Goal: Contribute content

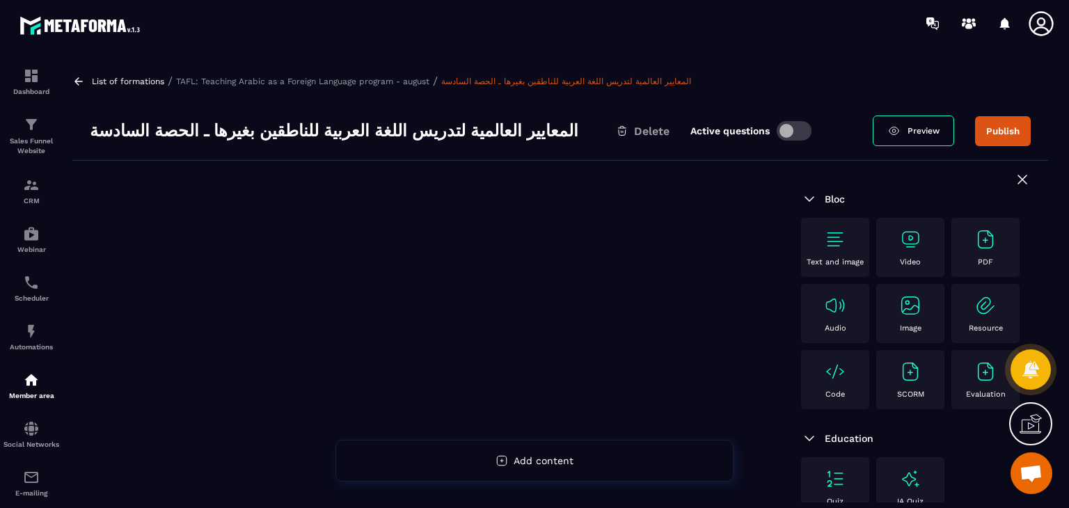
click at [905, 240] on img at bounding box center [910, 239] width 22 height 22
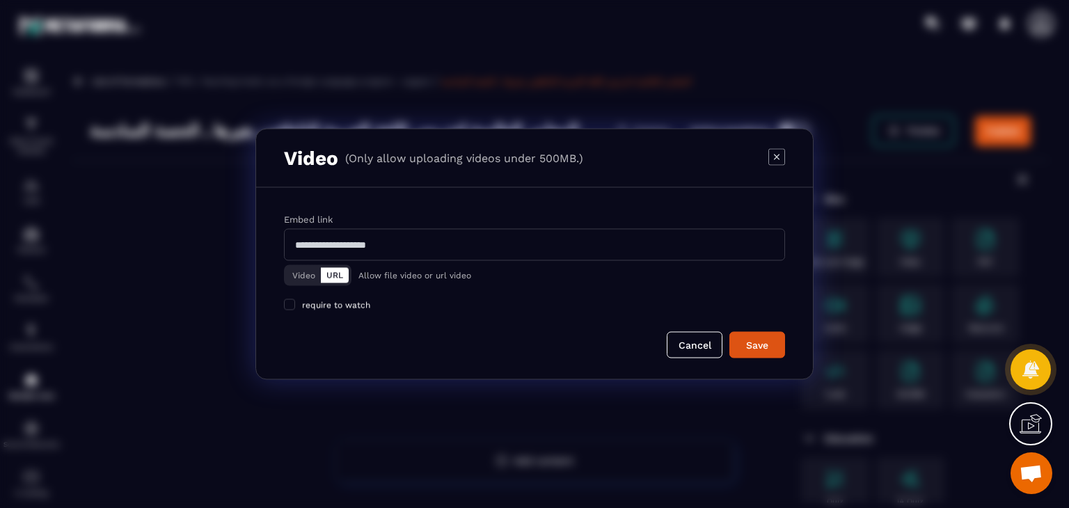
click at [303, 265] on div "Video URL" at bounding box center [318, 275] width 68 height 21
click at [301, 270] on button "Video" at bounding box center [304, 275] width 34 height 15
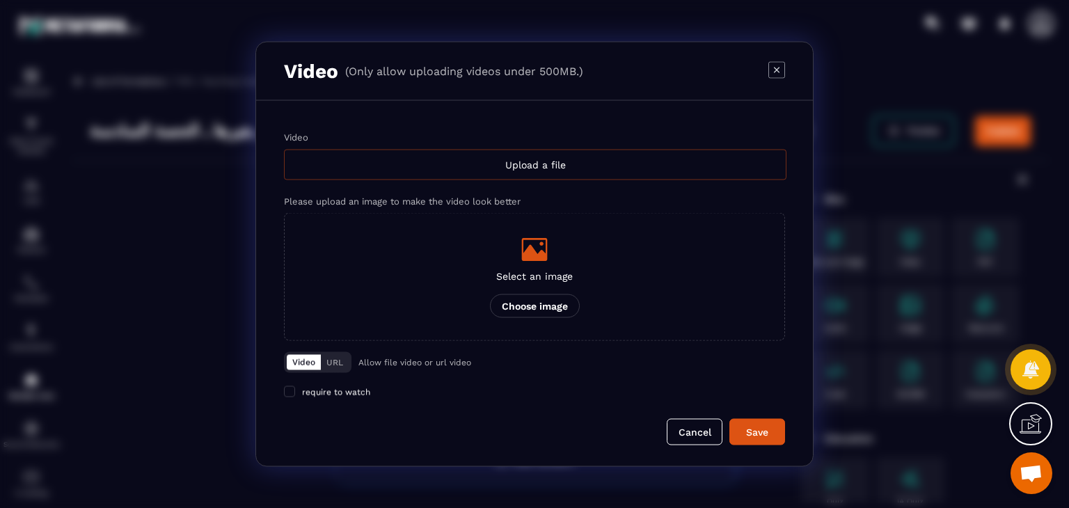
click at [518, 154] on div "Upload a file" at bounding box center [535, 165] width 502 height 31
click at [0, 0] on input "Video Upload a file" at bounding box center [0, 0] width 0 height 0
click at [777, 65] on icon "Modal window" at bounding box center [776, 69] width 17 height 17
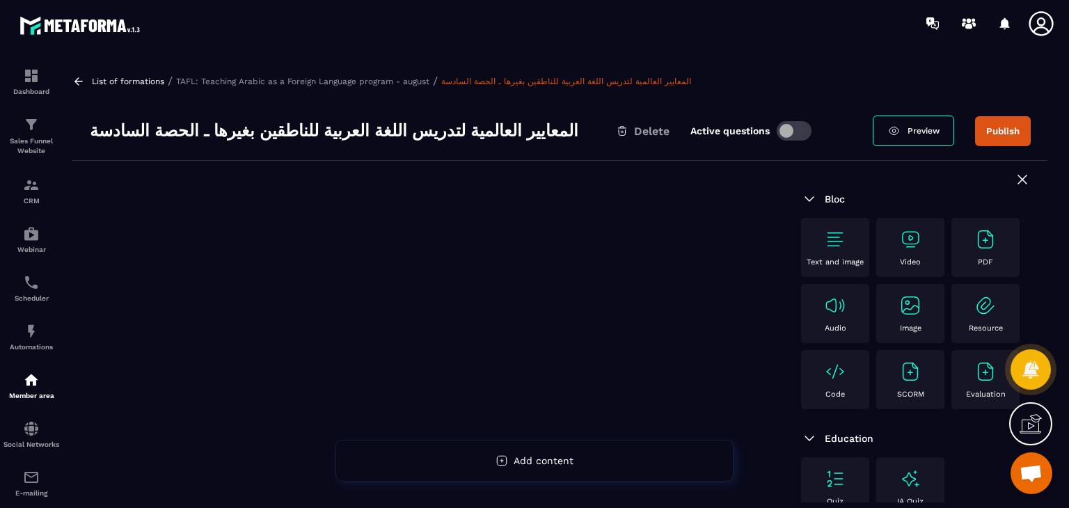
click at [916, 235] on img at bounding box center [910, 239] width 22 height 22
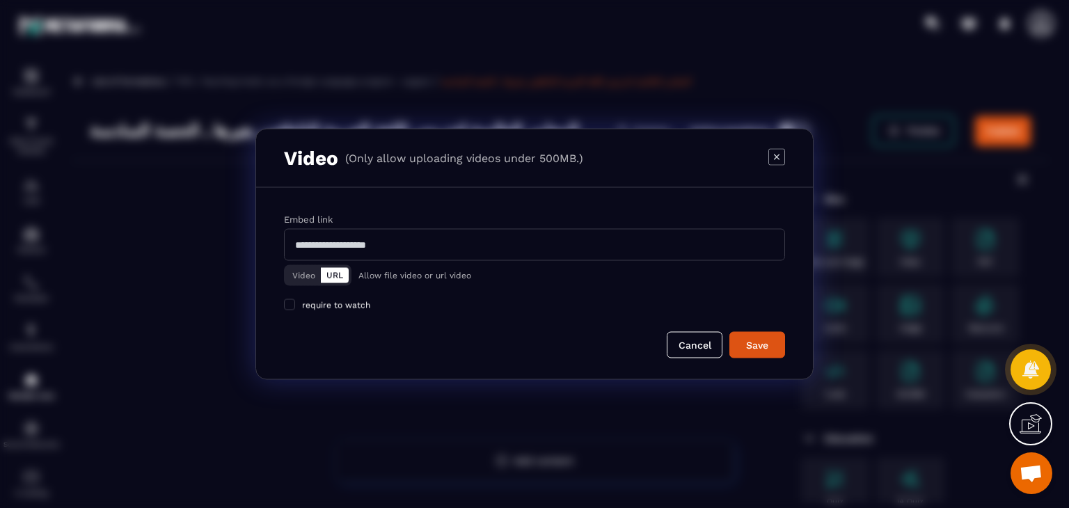
click at [301, 275] on button "Video" at bounding box center [304, 275] width 34 height 15
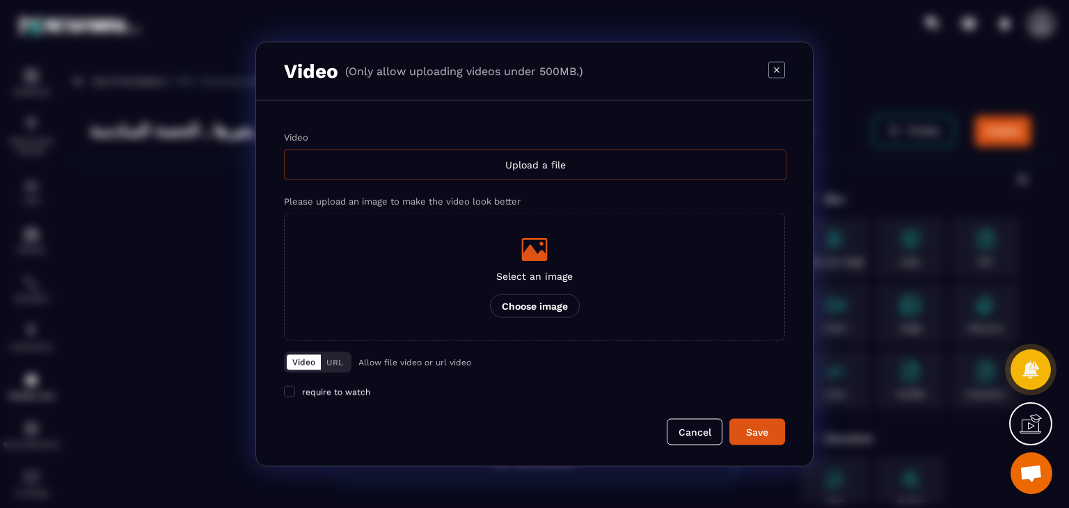
click at [468, 170] on div "Upload a file" at bounding box center [535, 165] width 502 height 31
click at [0, 0] on input "Video Upload a file" at bounding box center [0, 0] width 0 height 0
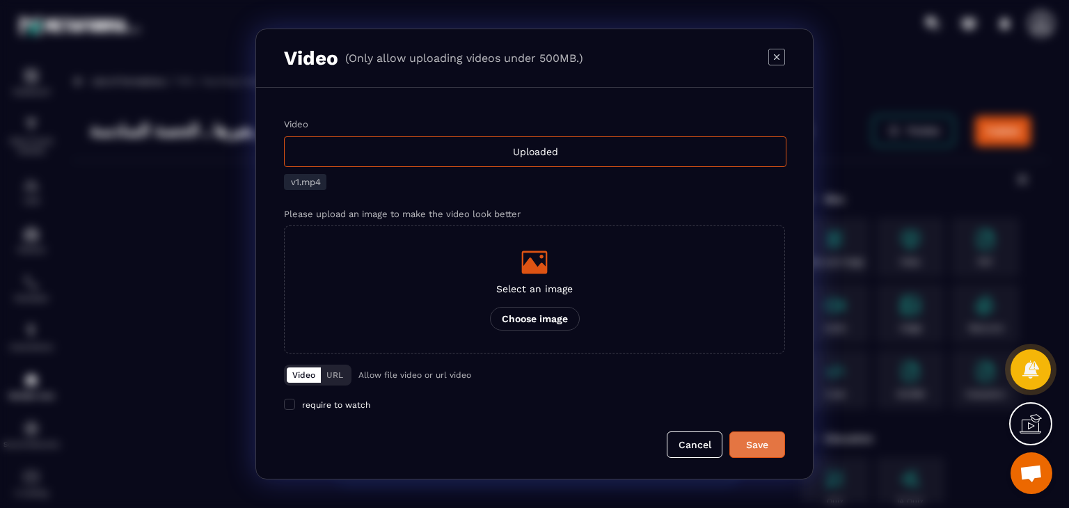
click at [747, 440] on div "Save" at bounding box center [757, 445] width 38 height 14
click at [573, 196] on div "Video Uploaded v1.mp4 Please upload an image to make the video look better Sele…" at bounding box center [534, 236] width 501 height 235
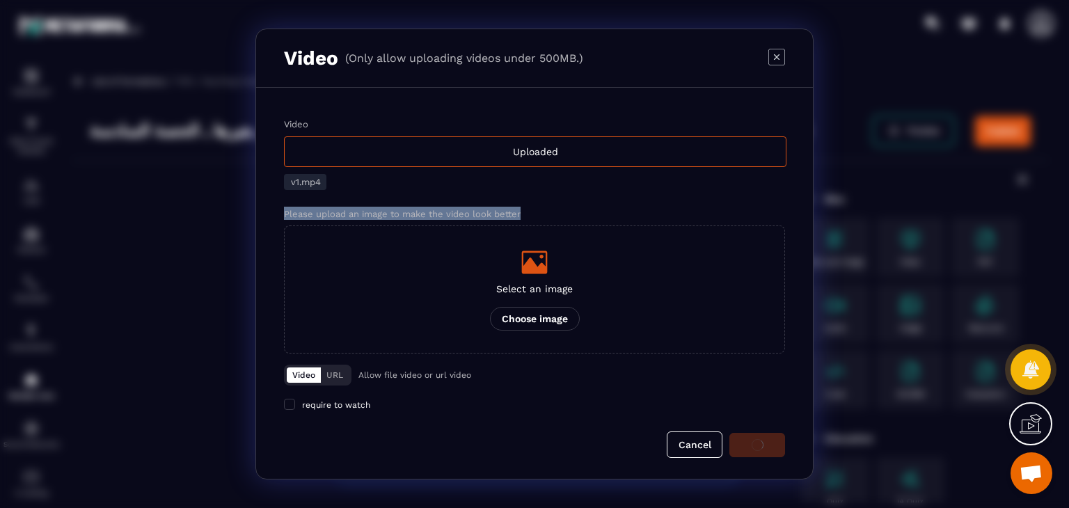
drag, startPoint x: 441, startPoint y: 214, endPoint x: 284, endPoint y: 212, distance: 157.3
click at [284, 212] on div "Please upload an image to make the video look better" at bounding box center [534, 213] width 501 height 13
click at [431, 189] on div "Video Uploaded v1.mp4 Please upload an image to make the video look better Sele…" at bounding box center [534, 236] width 501 height 235
click at [553, 95] on div "Video Uploaded v1.mp4 Please upload an image to make the video look better Sele…" at bounding box center [534, 283] width 557 height 391
drag, startPoint x: 589, startPoint y: 56, endPoint x: 270, endPoint y: 52, distance: 318.7
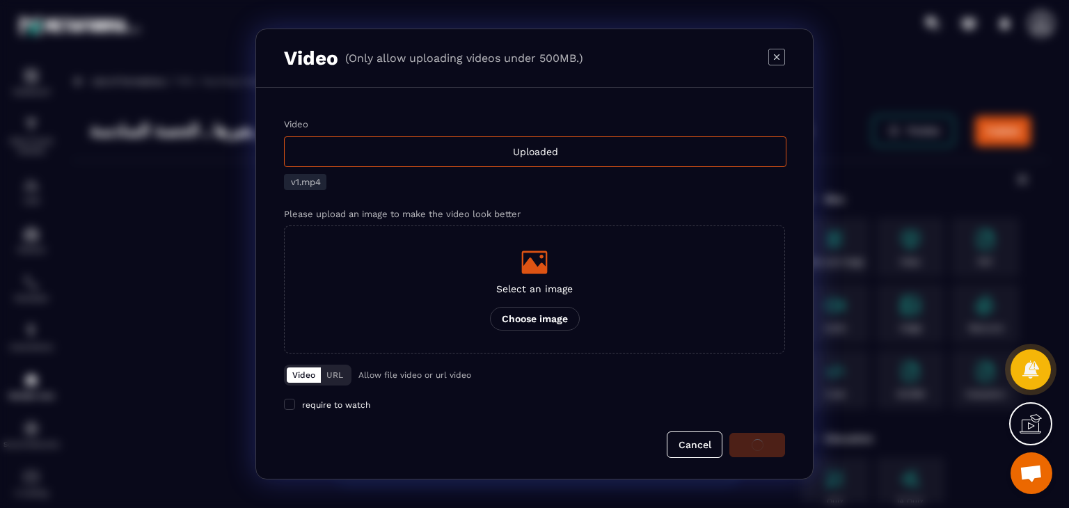
click at [270, 52] on div "Video (Only allow uploading videos under 500MB.)" at bounding box center [534, 58] width 557 height 58
click at [633, 55] on div "Video (Only allow uploading videos under 500MB.)" at bounding box center [534, 58] width 557 height 58
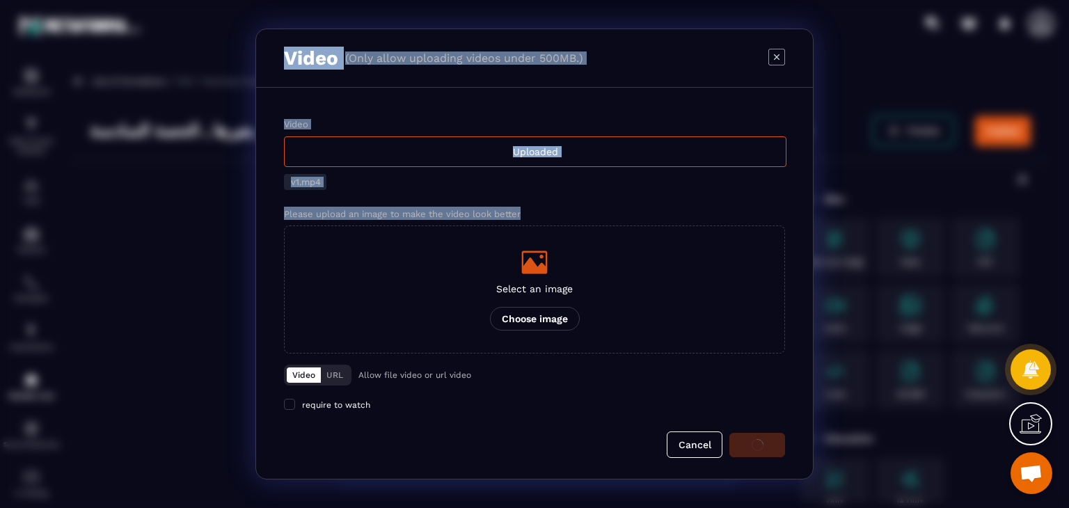
drag, startPoint x: 525, startPoint y: 215, endPoint x: 283, endPoint y: 53, distance: 291.4
click at [283, 53] on div "Video (Only allow uploading videos under 500MB.) Video Uploaded v1.mp4 Please u…" at bounding box center [534, 254] width 558 height 451
click at [390, 97] on div "Video Uploaded v1.mp4 Please upload an image to make the video look better Sele…" at bounding box center [534, 283] width 557 height 391
drag, startPoint x: 534, startPoint y: 215, endPoint x: 275, endPoint y: 54, distance: 305.7
click at [275, 54] on div "Video (Only allow uploading videos under 500MB.) Video Uploaded v1.mp4 Please u…" at bounding box center [534, 254] width 558 height 451
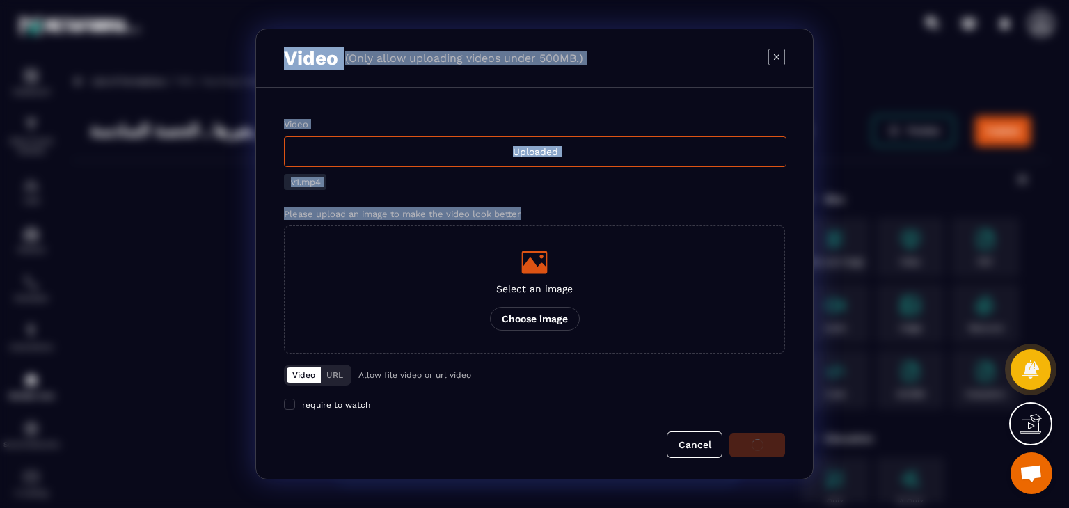
click at [365, 78] on div "Video (Only allow uploading videos under 500MB.)" at bounding box center [534, 58] width 557 height 58
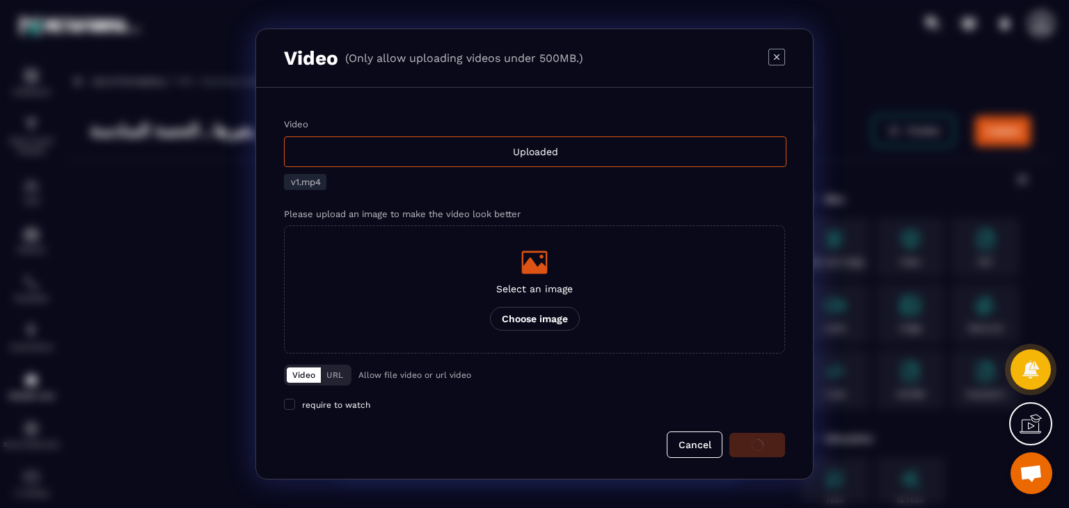
click at [432, 248] on label "Select an image Choose image" at bounding box center [534, 289] width 501 height 128
click at [0, 0] on input "Select an image Choose image" at bounding box center [0, 0] width 0 height 0
